Goal: Communication & Community: Answer question/provide support

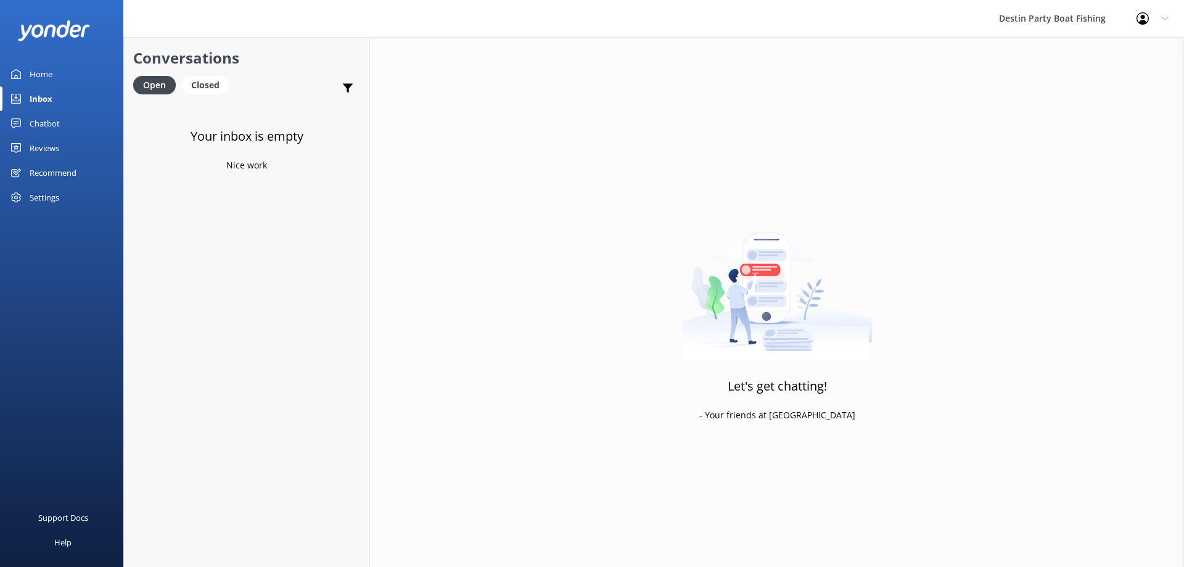
click at [49, 148] on div "Reviews" at bounding box center [45, 148] width 30 height 25
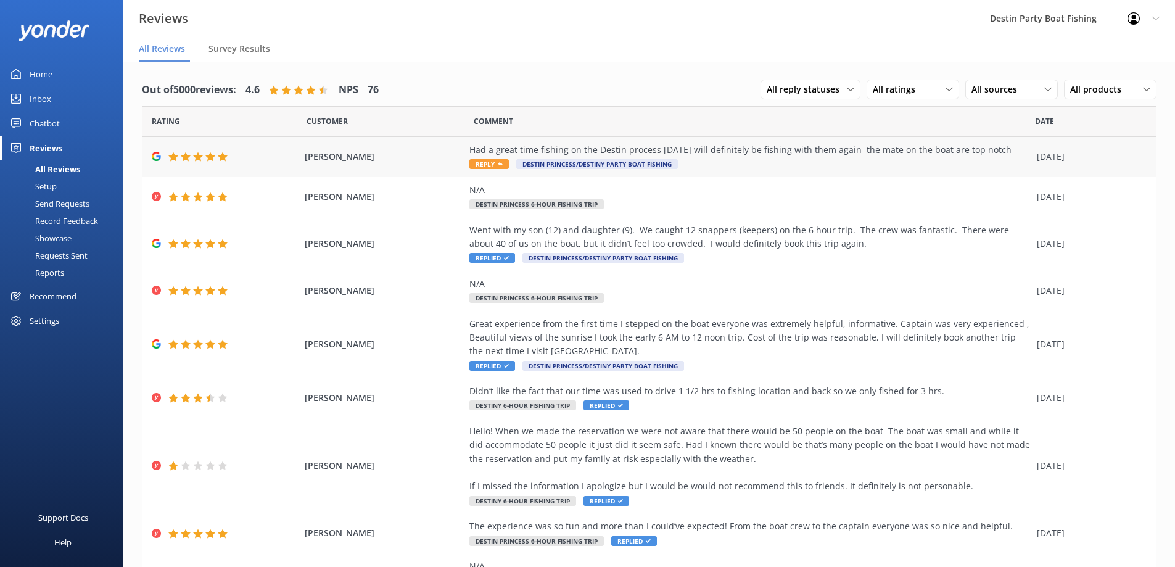
click at [474, 170] on div "Had a great time fishing on the Destin process [DATE] will definitely be fishin…" at bounding box center [749, 157] width 561 height 28
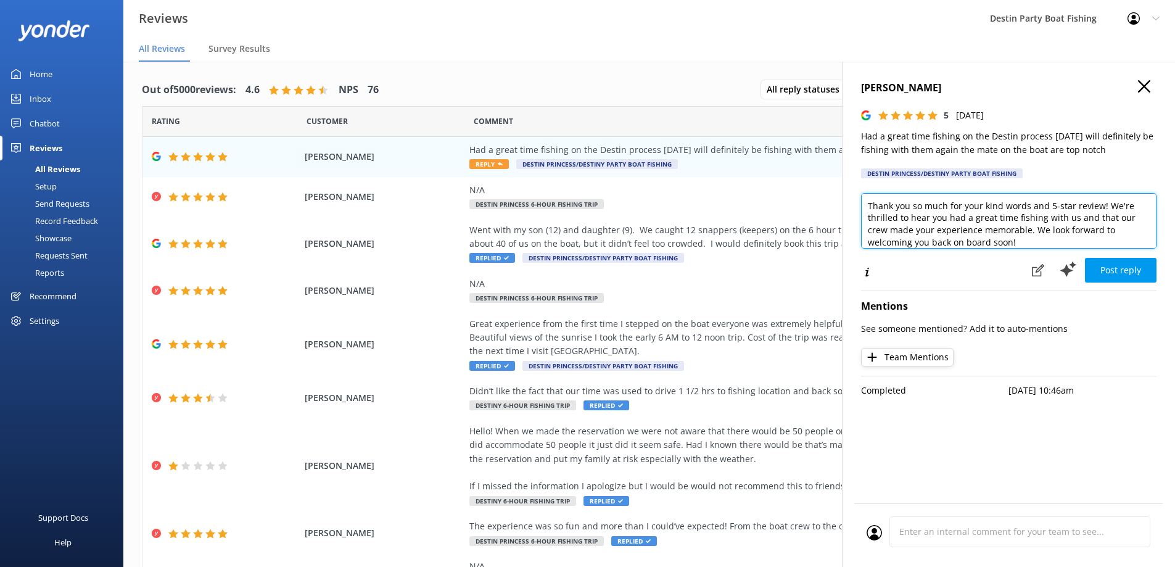
click at [1025, 204] on textarea "Thank you so much for your kind words and 5-star review! We're thrilled to hear…" at bounding box center [1008, 221] width 295 height 56
click at [1040, 207] on textarea "Thank you so much for fishing with us and 5-star review! We're thrilled to hear…" at bounding box center [1008, 221] width 295 height 56
click at [865, 205] on textarea "Thank you so much for fishing with us and the 5-star review! We're thrilled to …" at bounding box center [1008, 221] width 295 height 56
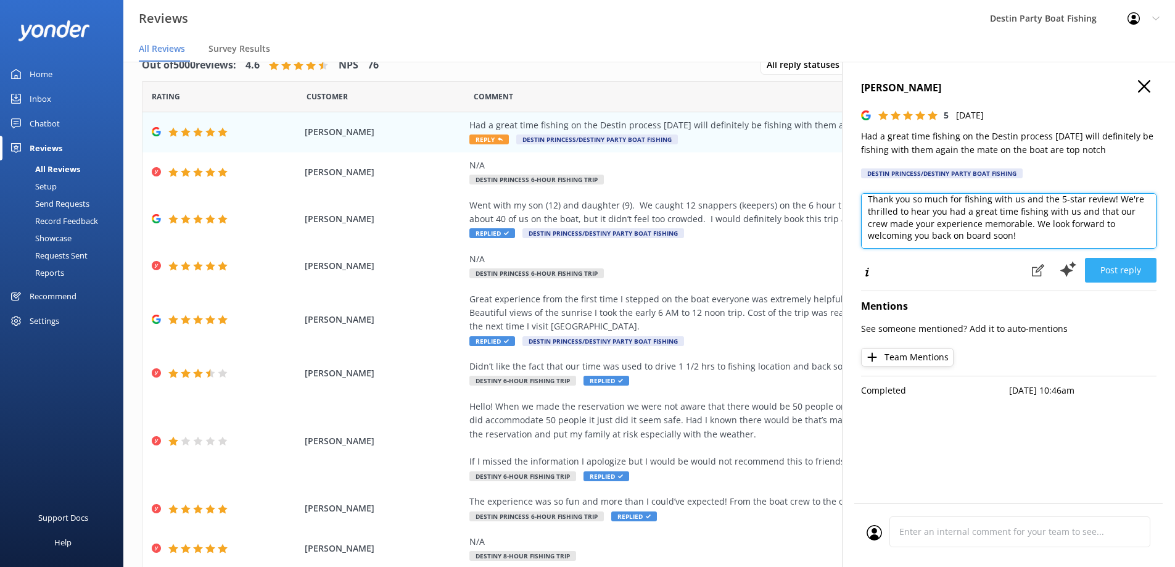
type textarea "[PERSON_NAME], Thank you so much for fishing with us and the 5-star review! We'…"
click at [1118, 273] on button "Post reply" at bounding box center [1121, 270] width 72 height 25
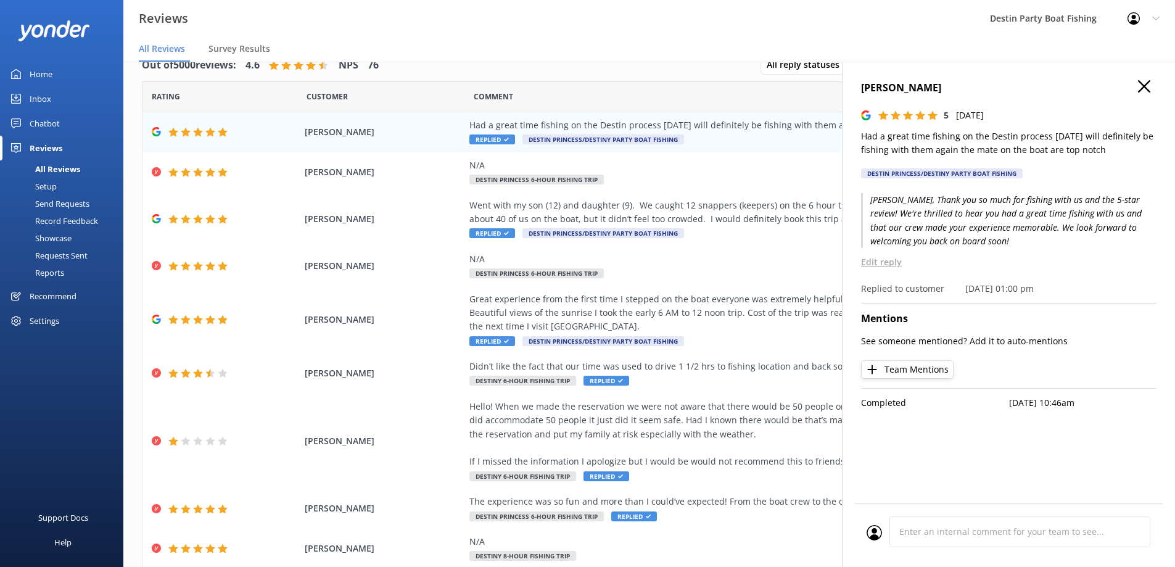
click at [1136, 89] on h4 "[PERSON_NAME]" at bounding box center [1008, 88] width 295 height 16
click at [1148, 86] on icon at bounding box center [1144, 86] width 12 height 12
